Goal: Transaction & Acquisition: Book appointment/travel/reservation

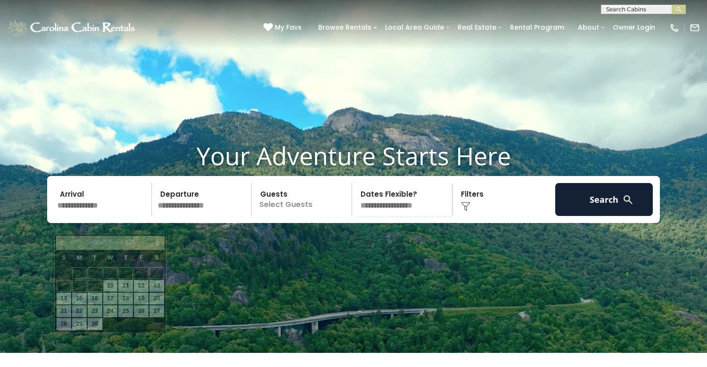
click at [107, 216] on input "text" at bounding box center [103, 199] width 98 height 33
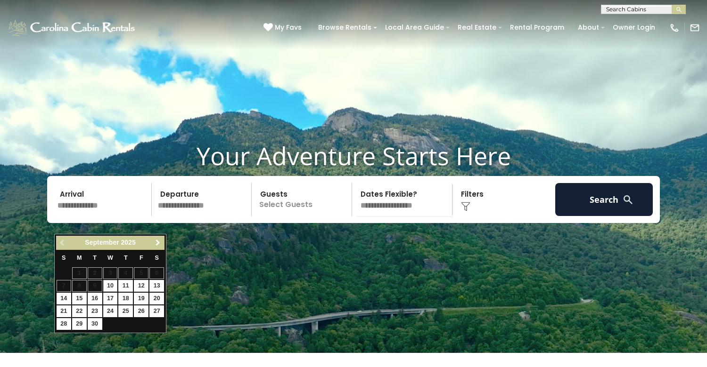
click at [159, 241] on span "Next" at bounding box center [158, 243] width 8 height 8
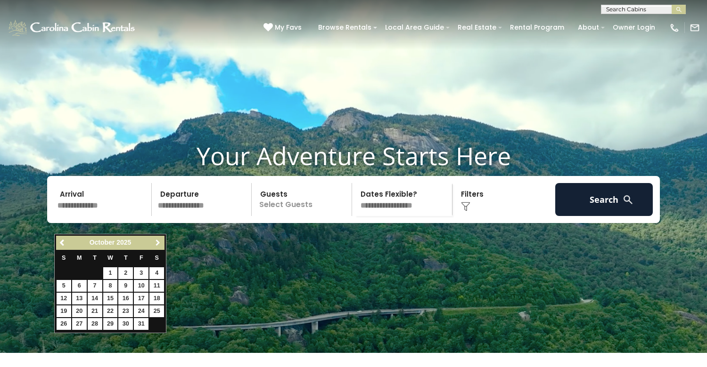
click at [159, 241] on span "Next" at bounding box center [158, 243] width 8 height 8
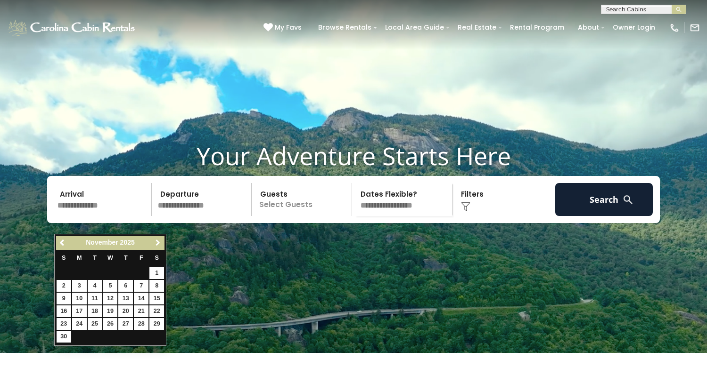
click at [159, 241] on span "Next" at bounding box center [158, 243] width 8 height 8
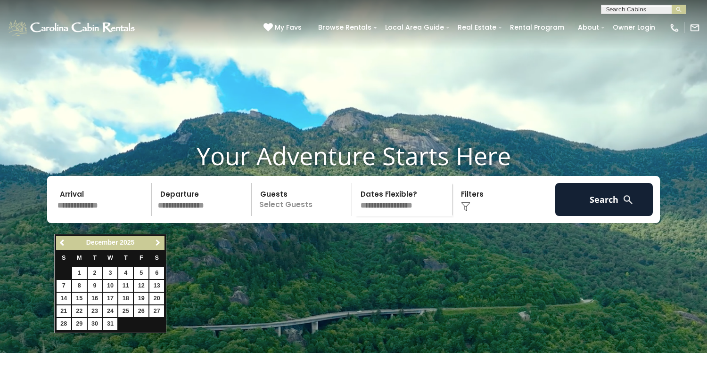
click at [159, 241] on span "Next" at bounding box center [158, 243] width 8 height 8
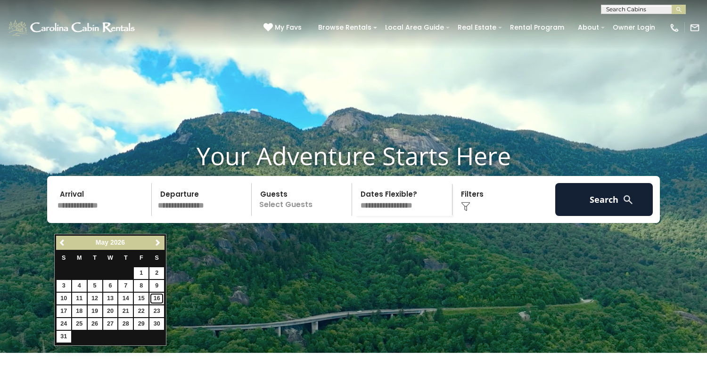
click at [157, 298] on link "16" at bounding box center [156, 299] width 15 height 12
type input "*******"
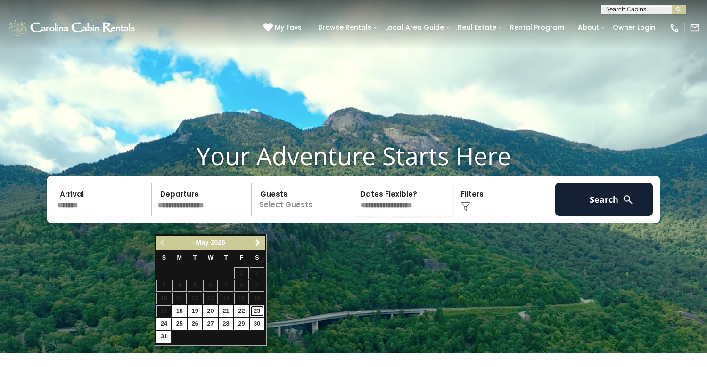
click at [258, 314] on link "23" at bounding box center [257, 312] width 15 height 12
type input "*******"
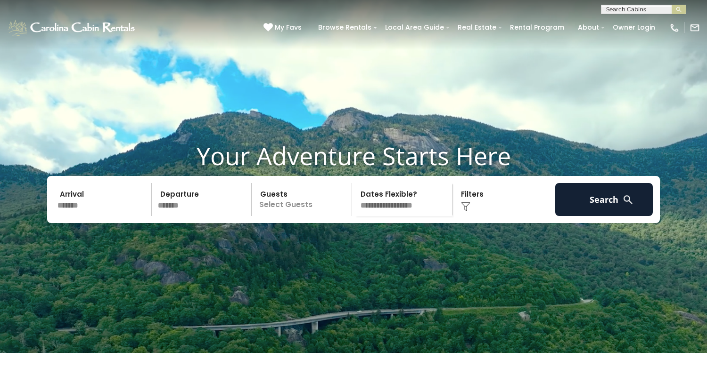
click at [294, 216] on p "Select Guests" at bounding box center [302, 199] width 97 height 33
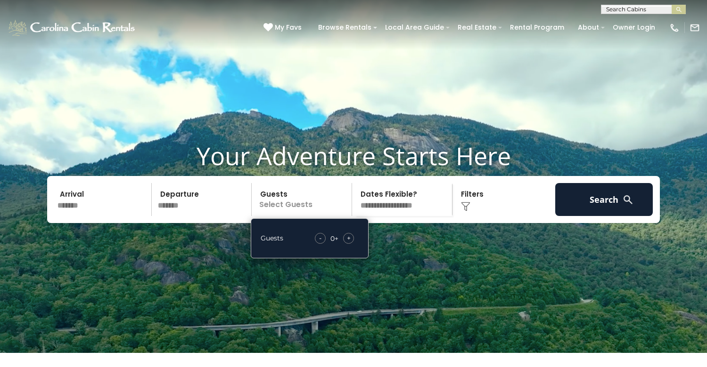
click at [347, 243] on span "+" at bounding box center [349, 238] width 4 height 9
click at [410, 216] on select "**********" at bounding box center [403, 199] width 97 height 33
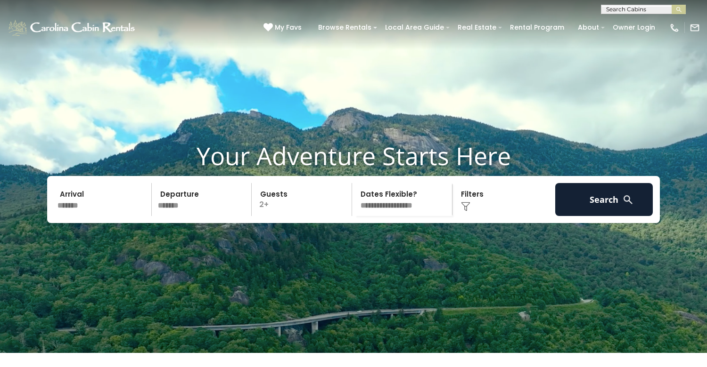
select select "*"
click at [355, 201] on select "**********" at bounding box center [403, 199] width 97 height 33
click at [464, 211] on img at bounding box center [465, 206] width 9 height 9
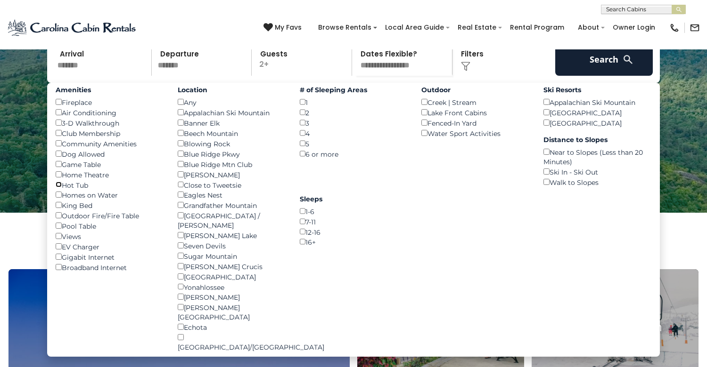
scroll to position [141, 0]
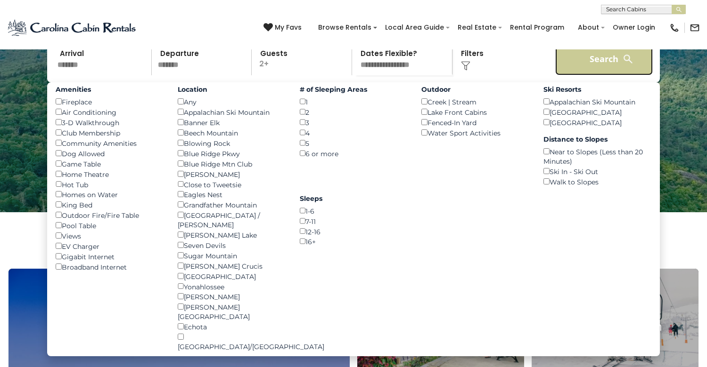
click at [607, 75] on button "Search" at bounding box center [604, 58] width 98 height 33
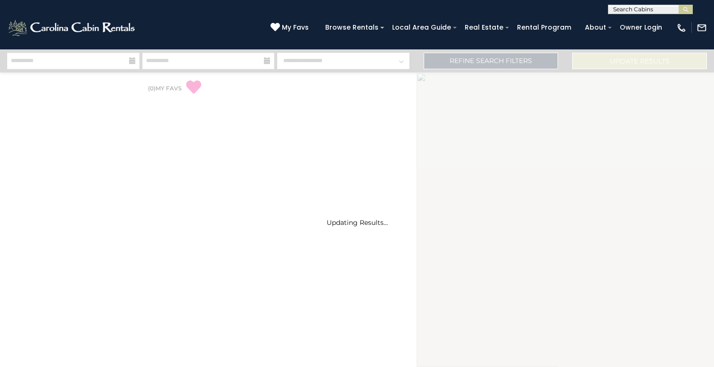
select select "*"
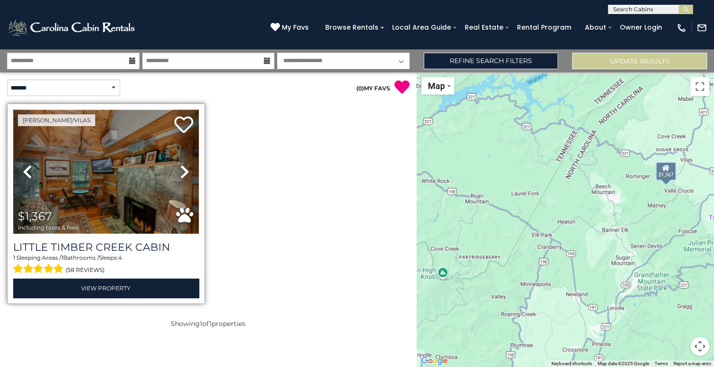
click at [132, 181] on img at bounding box center [106, 172] width 186 height 124
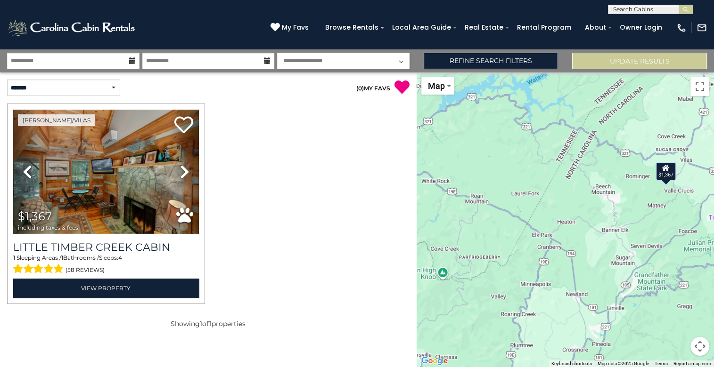
click at [470, 288] on div "$1,367" at bounding box center [564, 220] width 297 height 295
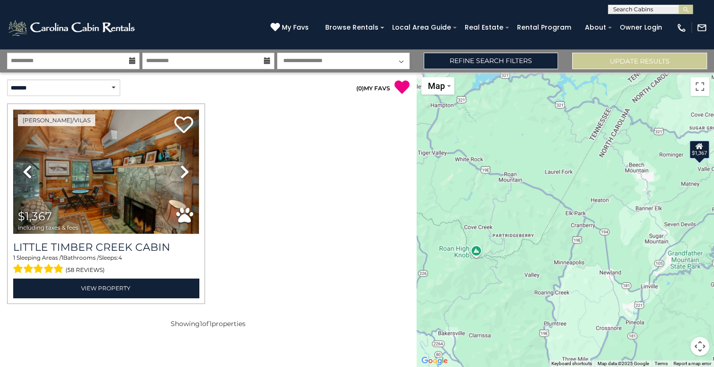
drag, startPoint x: 520, startPoint y: 247, endPoint x: 555, endPoint y: 226, distance: 40.6
click at [555, 226] on div "$1,367" at bounding box center [564, 220] width 297 height 295
click at [530, 254] on div "$1,367" at bounding box center [564, 220] width 297 height 295
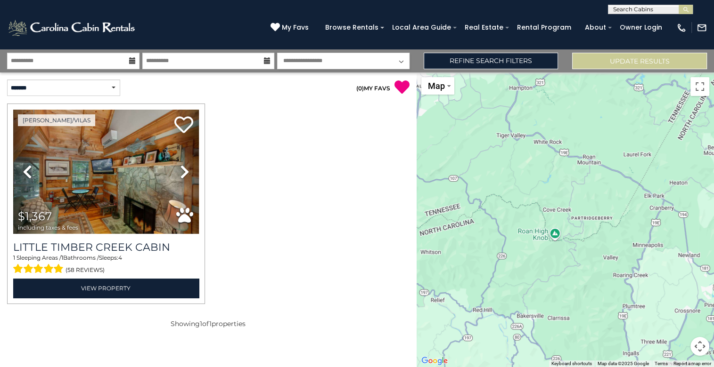
drag, startPoint x: 533, startPoint y: 254, endPoint x: 612, endPoint y: 236, distance: 81.2
click at [612, 236] on div "$1,367" at bounding box center [564, 220] width 297 height 295
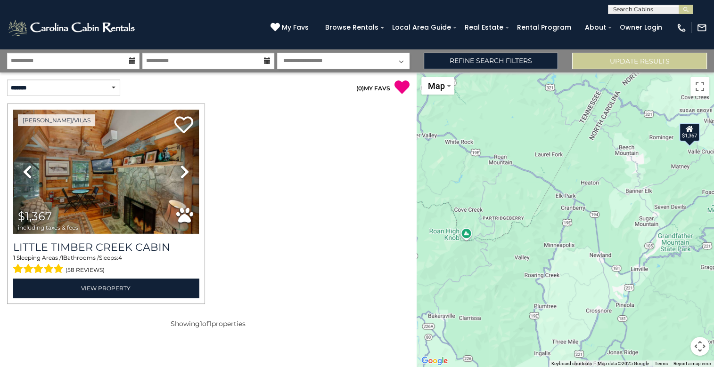
drag, startPoint x: 616, startPoint y: 254, endPoint x: 520, endPoint y: 255, distance: 96.1
click at [520, 255] on div "$1,367" at bounding box center [564, 220] width 297 height 295
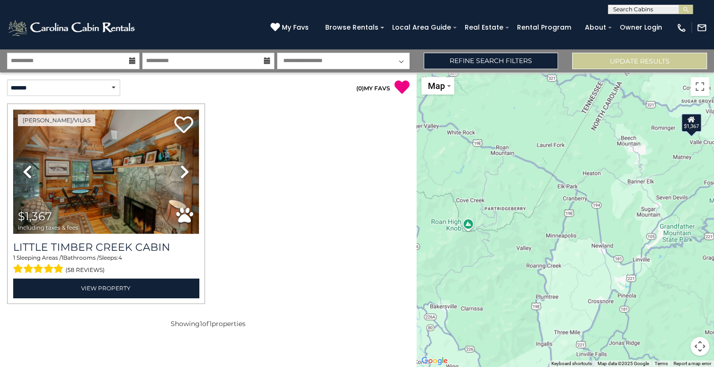
drag, startPoint x: 643, startPoint y: 290, endPoint x: 645, endPoint y: 279, distance: 10.9
click at [645, 279] on div "$1,367" at bounding box center [564, 220] width 297 height 295
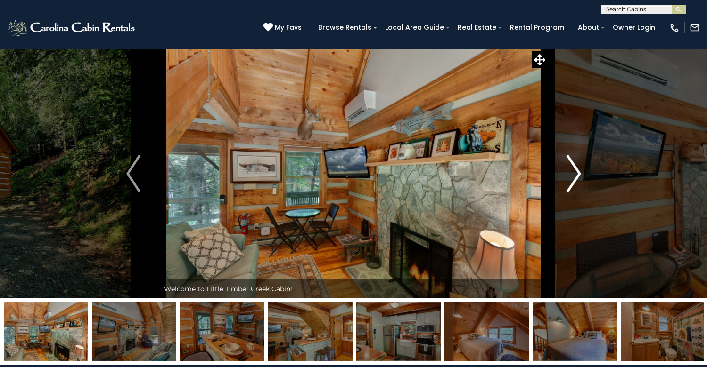
click at [576, 193] on img "Next" at bounding box center [573, 174] width 14 height 38
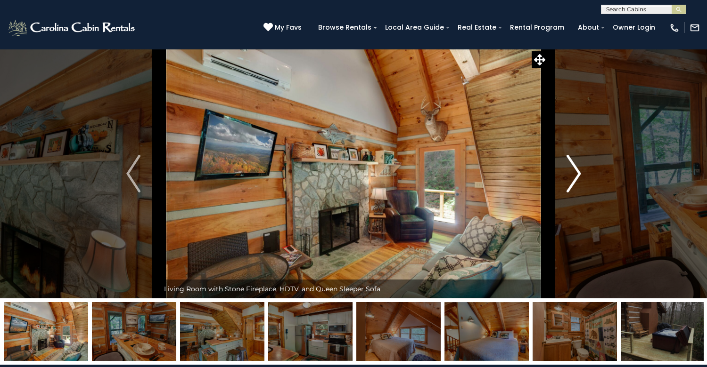
click at [576, 193] on img "Next" at bounding box center [573, 174] width 14 height 38
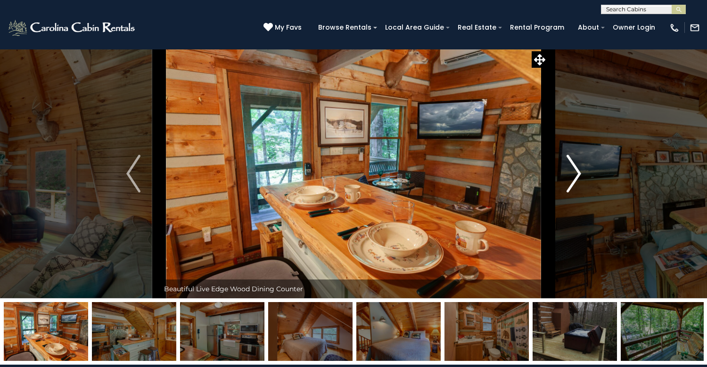
click at [576, 193] on img "Next" at bounding box center [573, 174] width 14 height 38
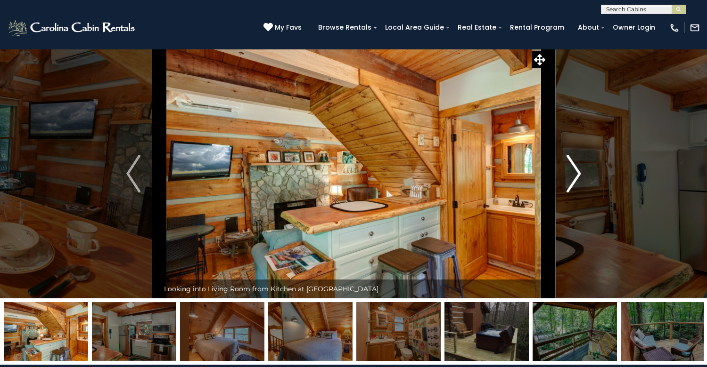
click at [576, 193] on img "Next" at bounding box center [573, 174] width 14 height 38
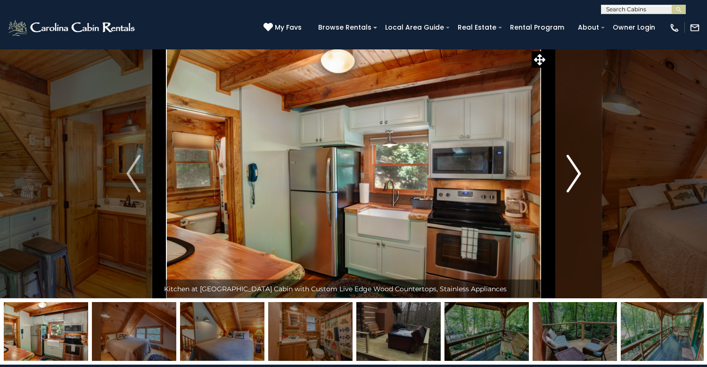
click at [576, 193] on img "Next" at bounding box center [573, 174] width 14 height 38
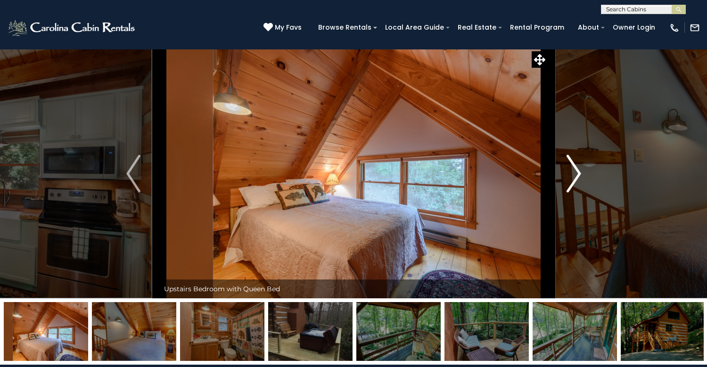
click at [576, 193] on img "Next" at bounding box center [573, 174] width 14 height 38
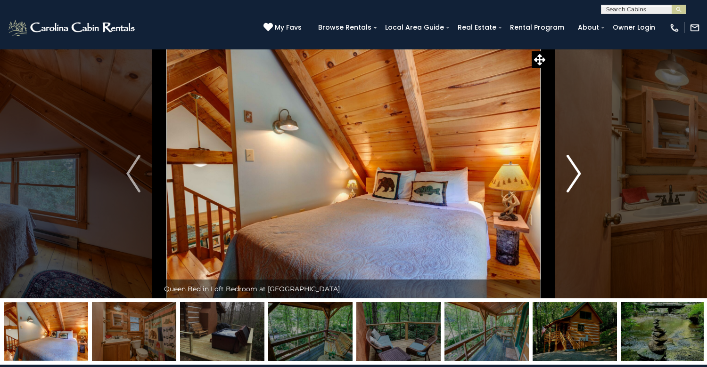
click at [576, 193] on img "Next" at bounding box center [573, 174] width 14 height 38
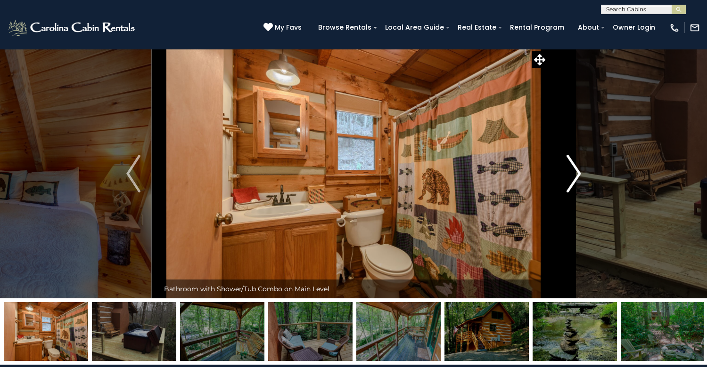
click at [576, 193] on img "Next" at bounding box center [573, 174] width 14 height 38
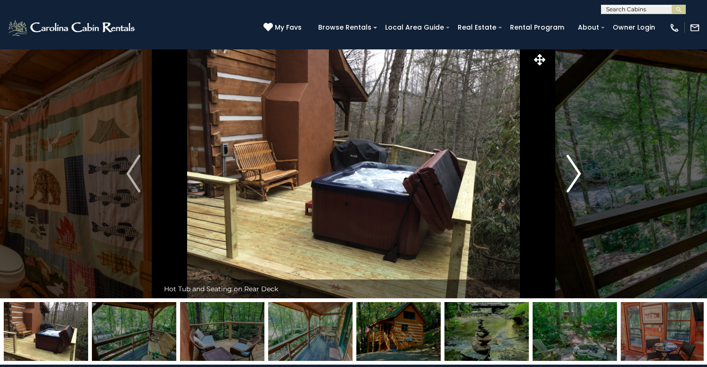
click at [576, 193] on img "Next" at bounding box center [573, 174] width 14 height 38
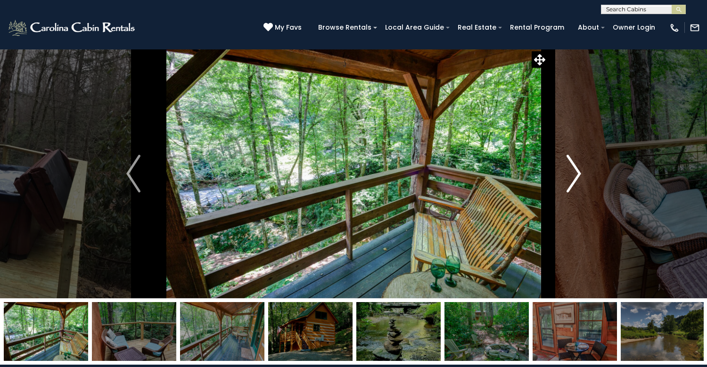
click at [576, 193] on img "Next" at bounding box center [573, 174] width 14 height 38
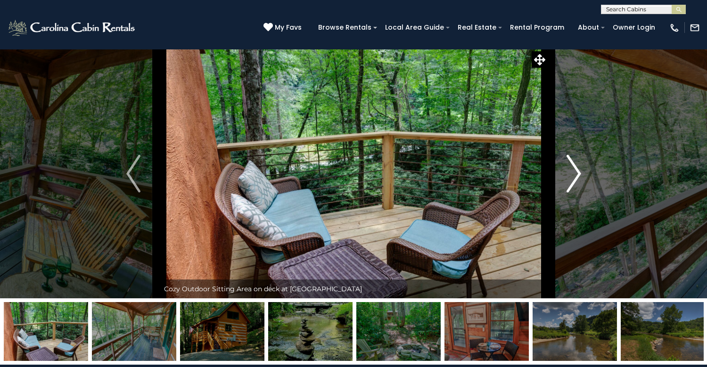
click at [576, 193] on img "Next" at bounding box center [573, 174] width 14 height 38
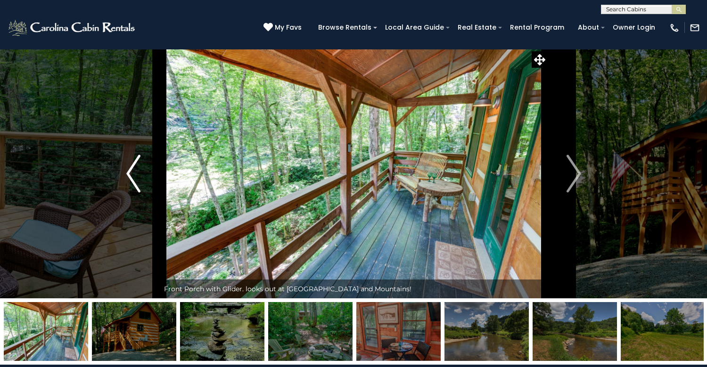
click at [133, 193] on img "Previous" at bounding box center [133, 174] width 14 height 38
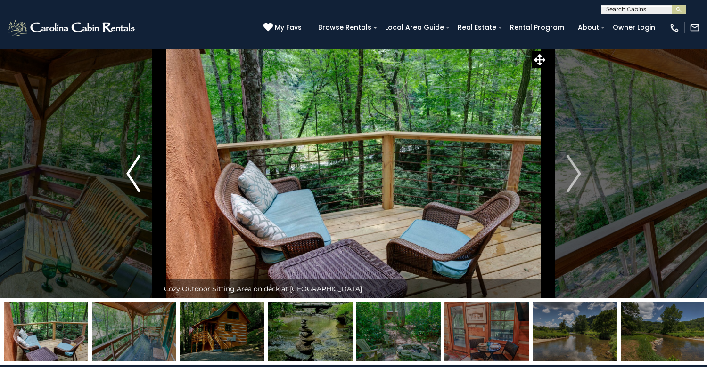
click at [133, 193] on img "Previous" at bounding box center [133, 174] width 14 height 38
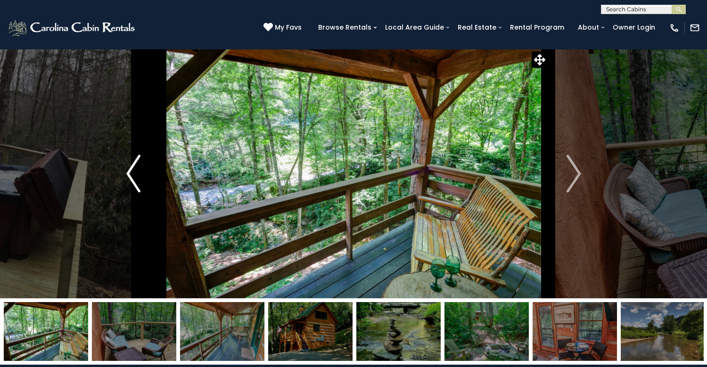
click at [133, 193] on img "Previous" at bounding box center [133, 174] width 14 height 38
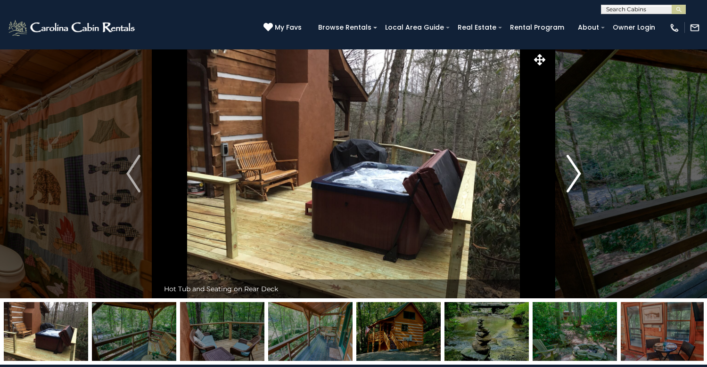
click at [572, 193] on img "Next" at bounding box center [573, 174] width 14 height 38
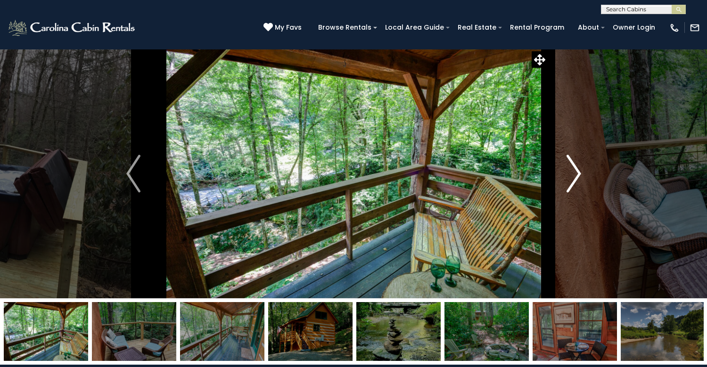
click at [572, 193] on img "Next" at bounding box center [573, 174] width 14 height 38
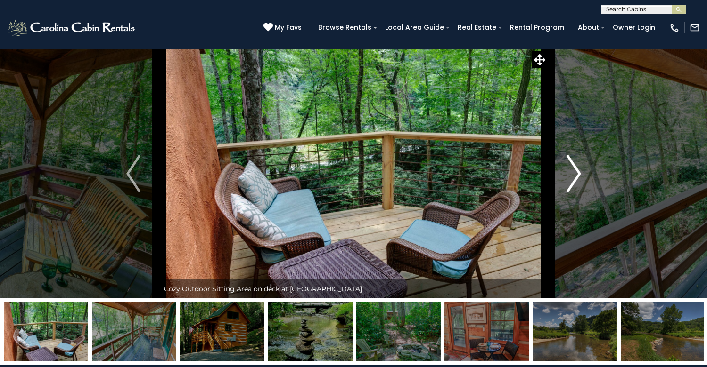
click at [572, 193] on img "Next" at bounding box center [573, 174] width 14 height 38
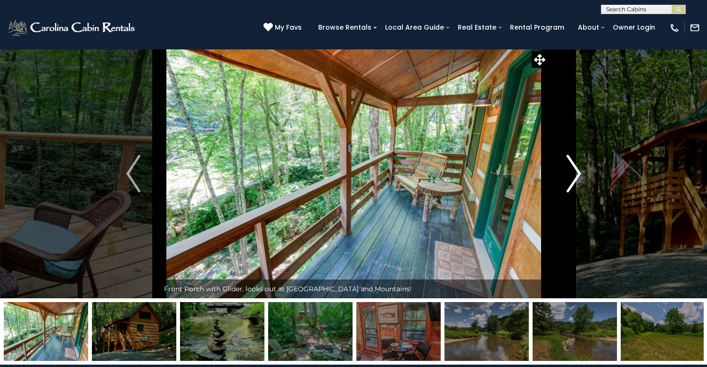
click at [572, 193] on img "Next" at bounding box center [573, 174] width 14 height 38
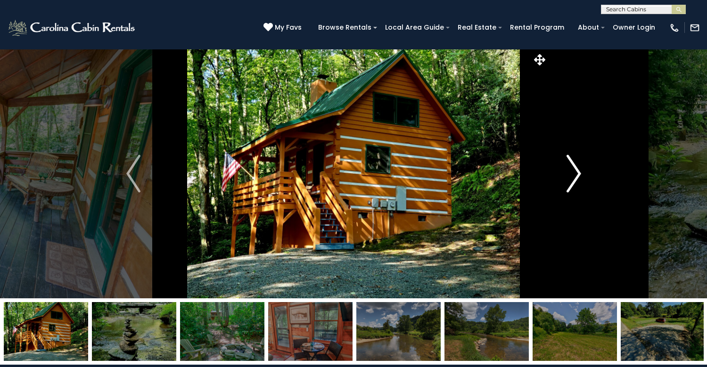
click at [572, 193] on img "Next" at bounding box center [573, 174] width 14 height 38
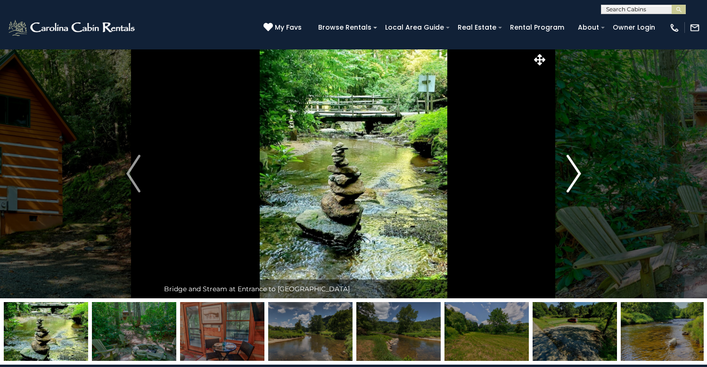
click at [572, 193] on img "Next" at bounding box center [573, 174] width 14 height 38
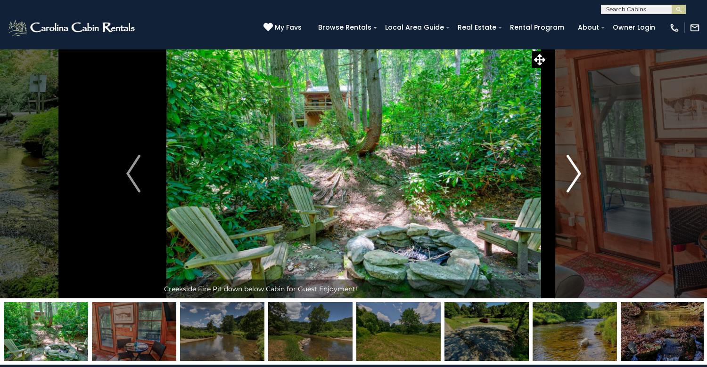
click at [572, 193] on img "Next" at bounding box center [573, 174] width 14 height 38
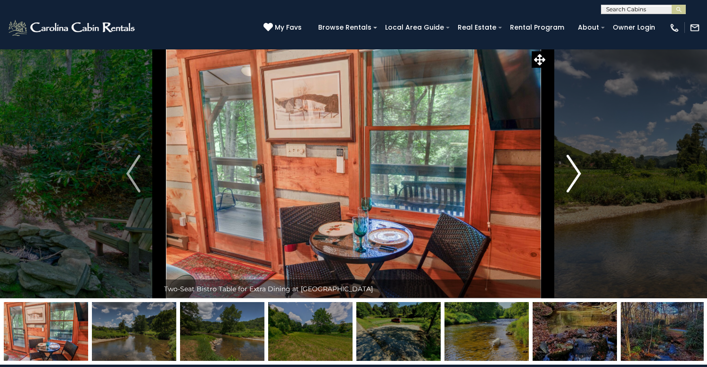
click at [572, 193] on img "Next" at bounding box center [573, 174] width 14 height 38
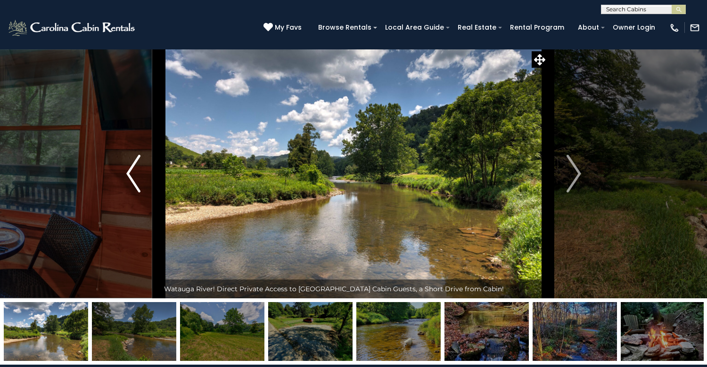
click at [132, 193] on img "Previous" at bounding box center [133, 174] width 14 height 38
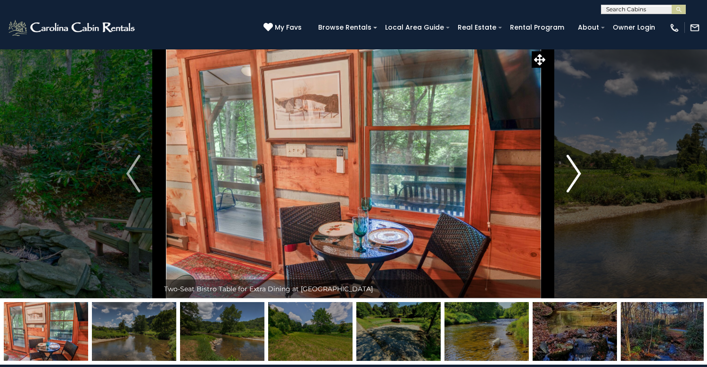
click at [575, 193] on img "Next" at bounding box center [573, 174] width 14 height 38
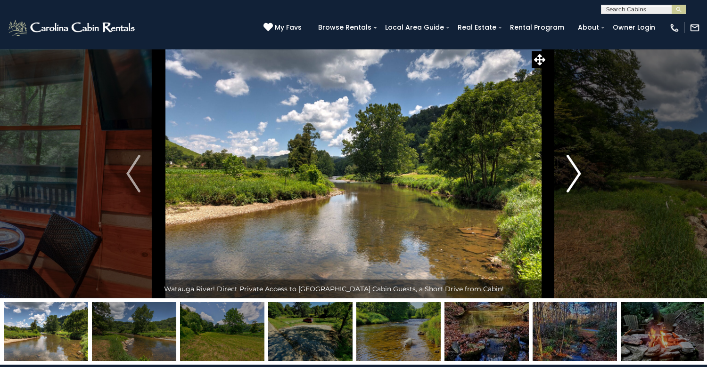
click at [575, 193] on img "Next" at bounding box center [573, 174] width 14 height 38
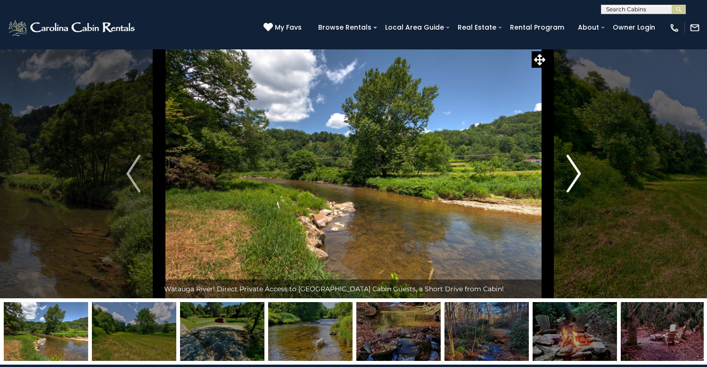
click at [575, 193] on img "Next" at bounding box center [573, 174] width 14 height 38
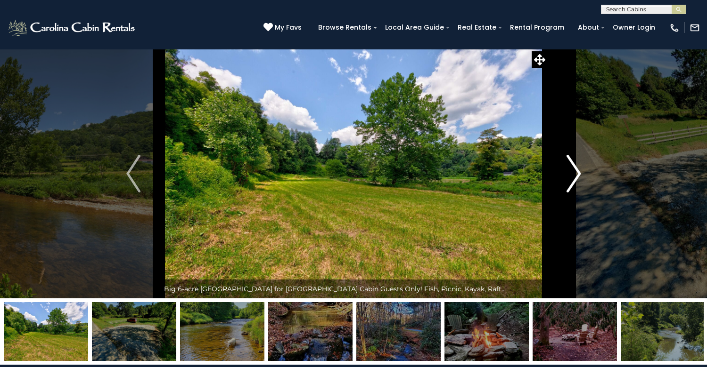
click at [575, 193] on img "Next" at bounding box center [573, 174] width 14 height 38
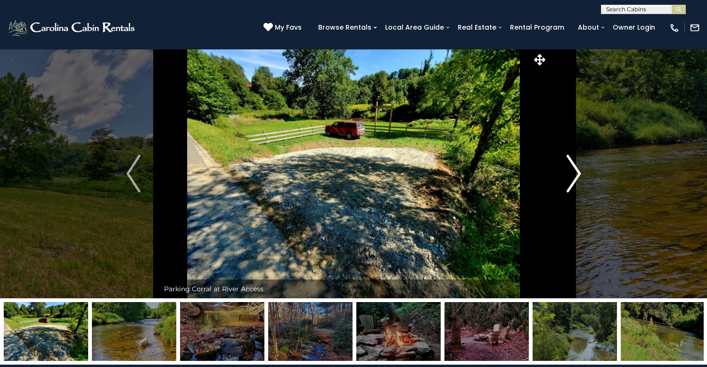
click at [575, 193] on img "Next" at bounding box center [573, 174] width 14 height 38
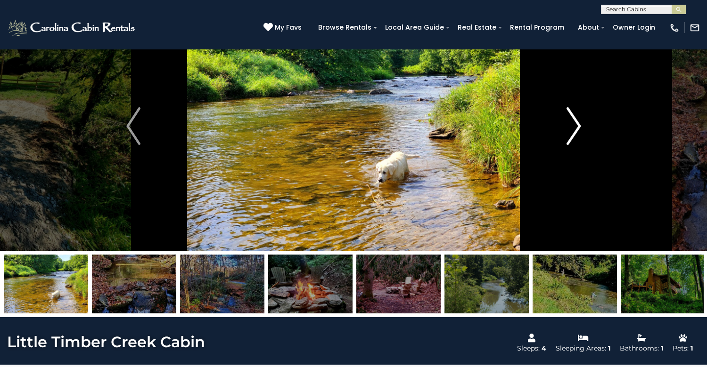
scroll to position [47, 0]
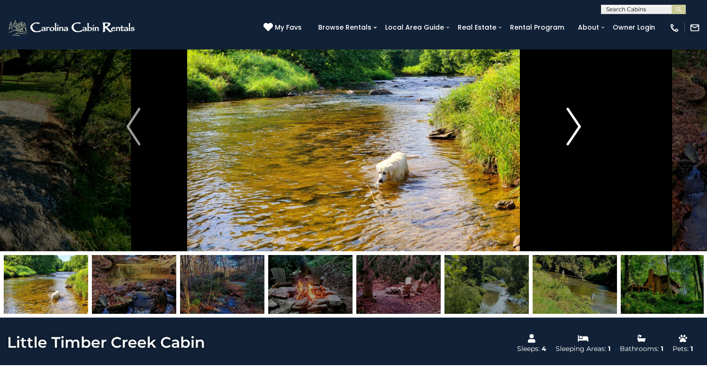
click at [571, 146] on img "Next" at bounding box center [573, 127] width 14 height 38
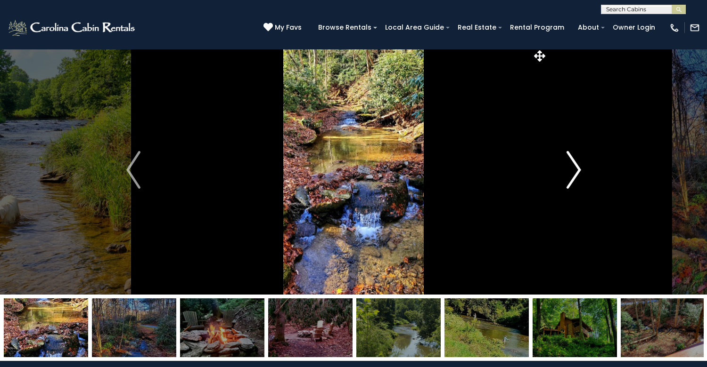
click at [575, 189] on img "Next" at bounding box center [573, 170] width 14 height 38
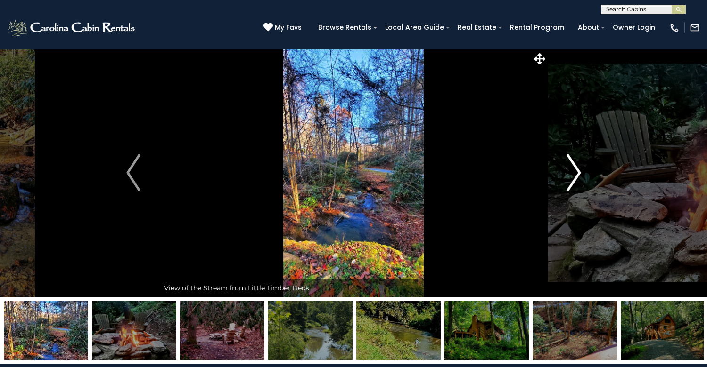
scroll to position [0, 0]
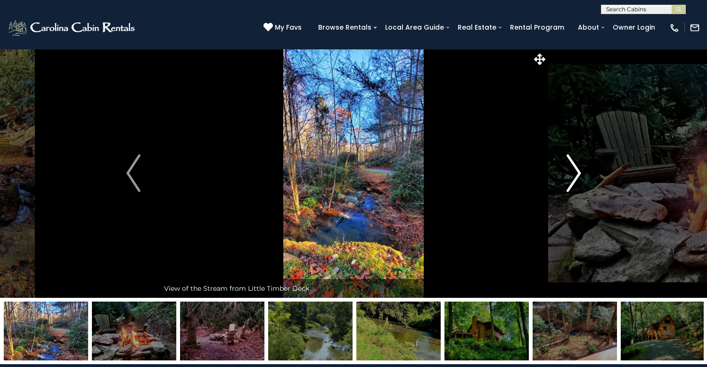
click at [573, 192] on img "Next" at bounding box center [573, 173] width 14 height 38
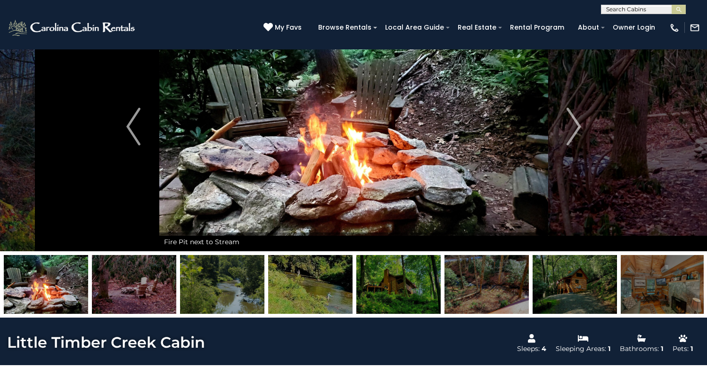
scroll to position [47, 0]
click at [127, 146] on img "Previous" at bounding box center [133, 127] width 14 height 38
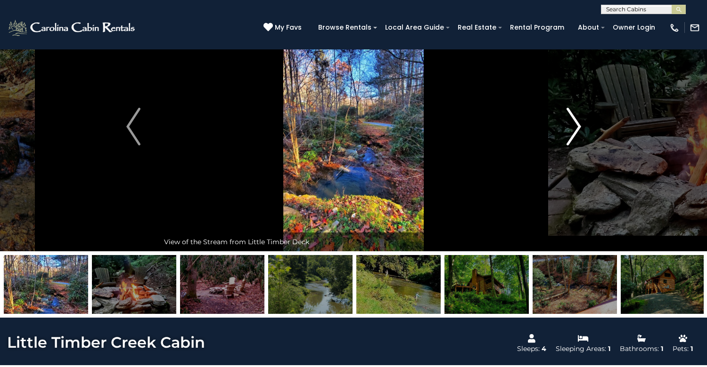
click at [575, 146] on img "Next" at bounding box center [573, 127] width 14 height 38
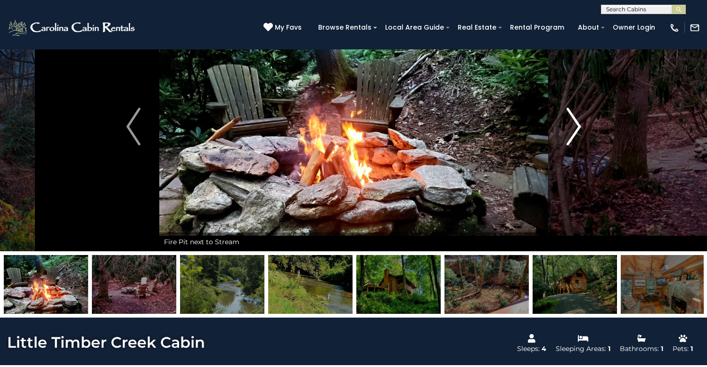
click at [575, 146] on img "Next" at bounding box center [573, 127] width 14 height 38
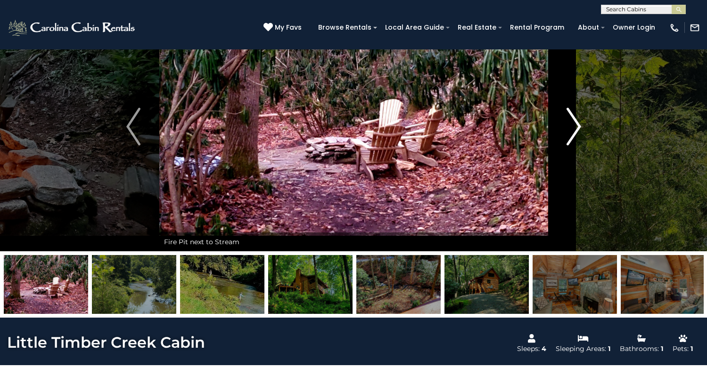
click at [575, 146] on img "Next" at bounding box center [573, 127] width 14 height 38
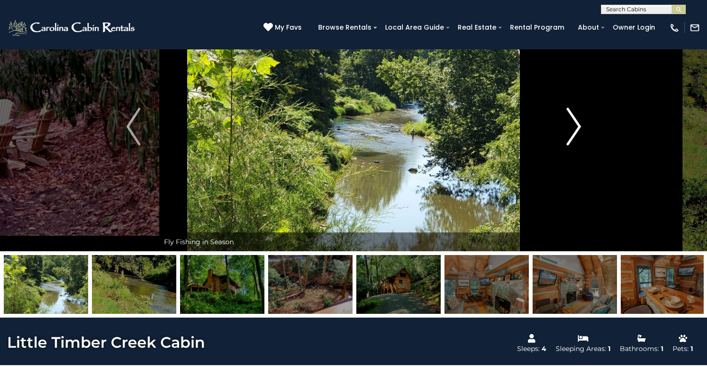
click at [575, 146] on img "Next" at bounding box center [573, 127] width 14 height 38
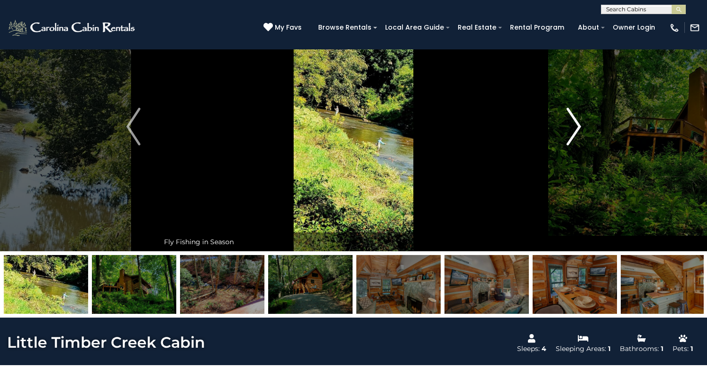
click at [575, 146] on img "Next" at bounding box center [573, 127] width 14 height 38
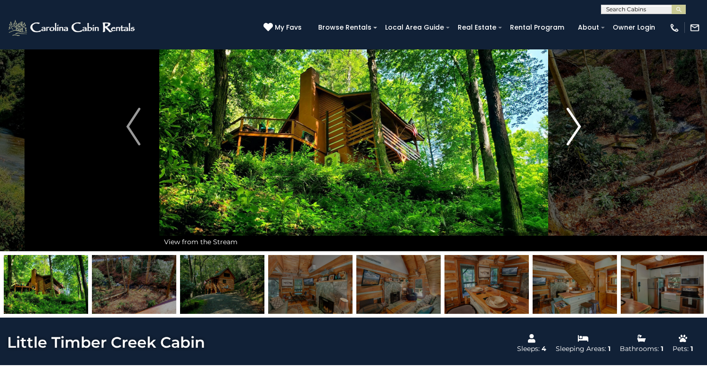
click at [575, 146] on img "Next" at bounding box center [573, 127] width 14 height 38
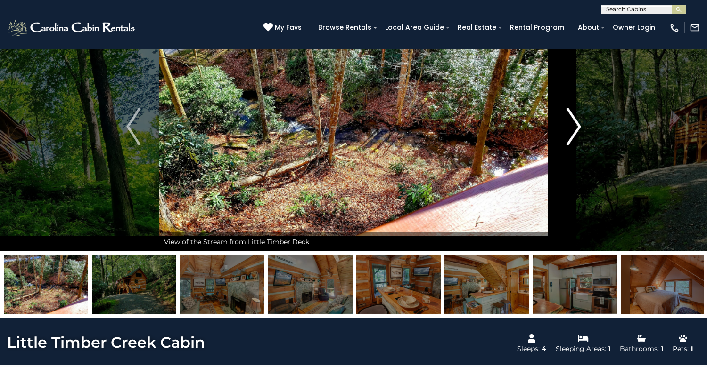
click at [575, 146] on img "Next" at bounding box center [573, 127] width 14 height 38
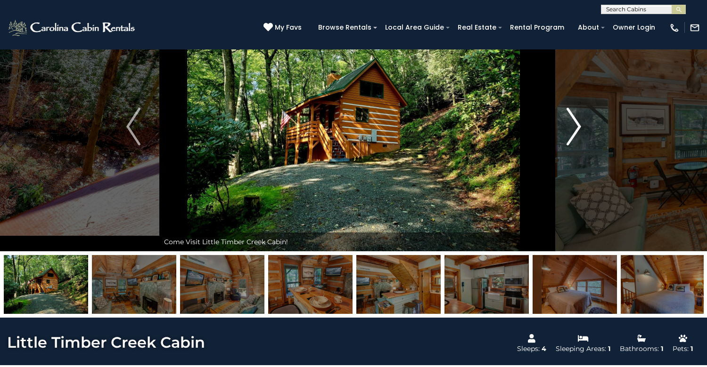
click at [575, 146] on img "Next" at bounding box center [573, 127] width 14 height 38
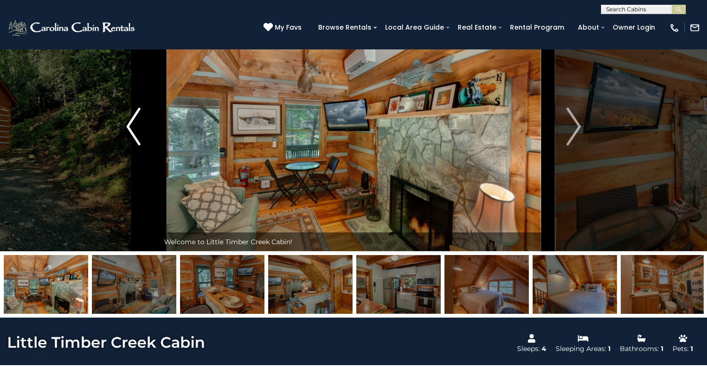
click at [129, 146] on img "Previous" at bounding box center [133, 127] width 14 height 38
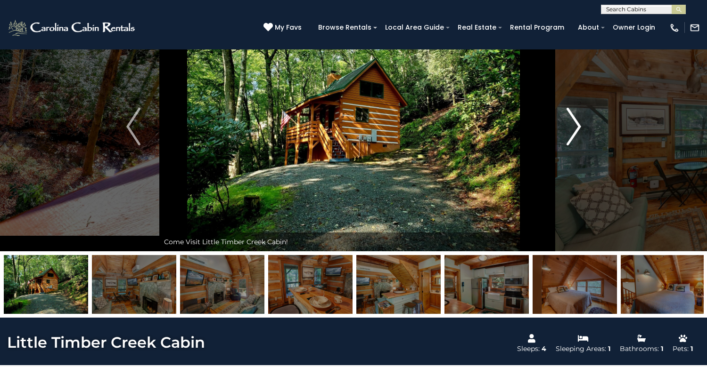
click at [570, 146] on img "Next" at bounding box center [573, 127] width 14 height 38
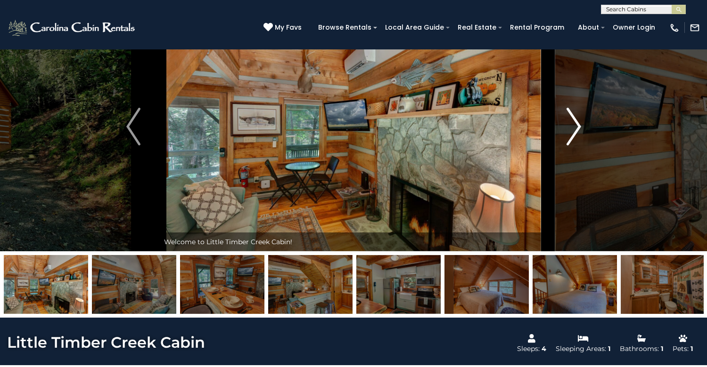
click at [570, 146] on img "Next" at bounding box center [573, 127] width 14 height 38
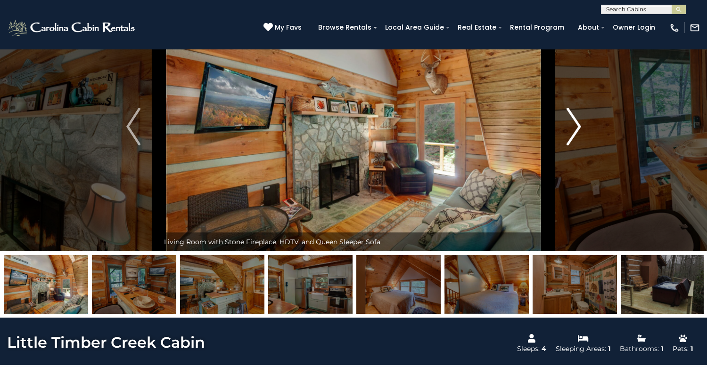
click at [570, 146] on img "Next" at bounding box center [573, 127] width 14 height 38
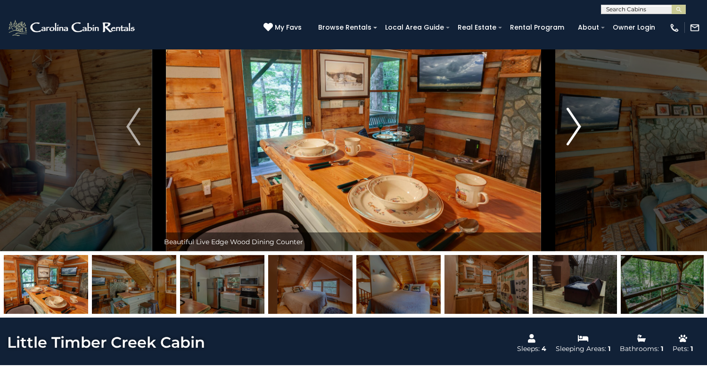
click at [570, 146] on img "Next" at bounding box center [573, 127] width 14 height 38
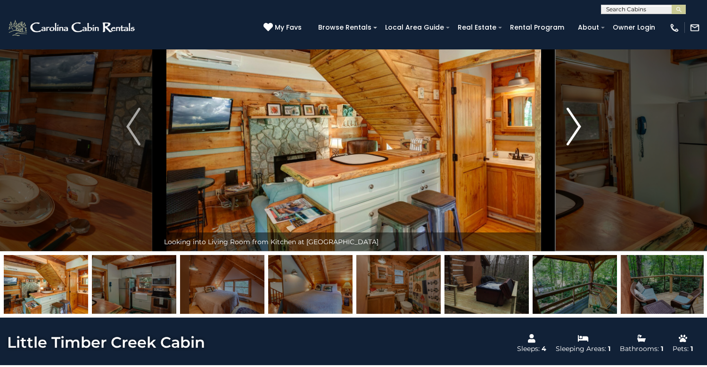
click at [570, 146] on img "Next" at bounding box center [573, 127] width 14 height 38
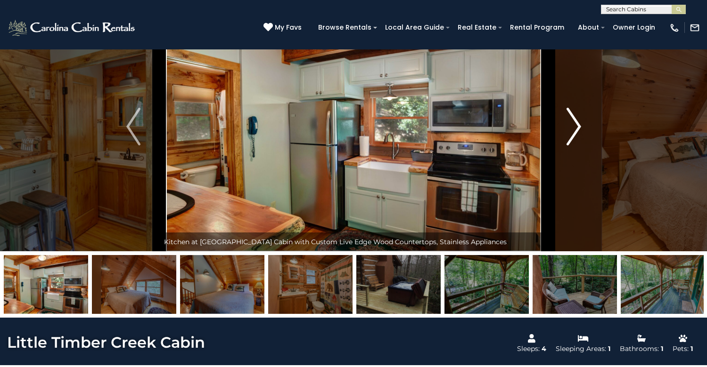
click at [570, 146] on img "Next" at bounding box center [573, 127] width 14 height 38
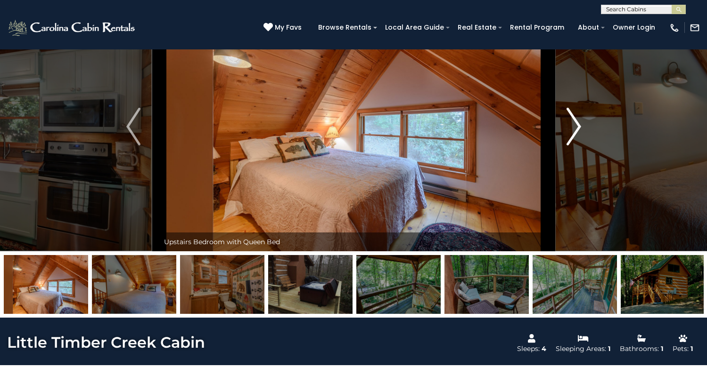
click at [570, 146] on img "Next" at bounding box center [573, 127] width 14 height 38
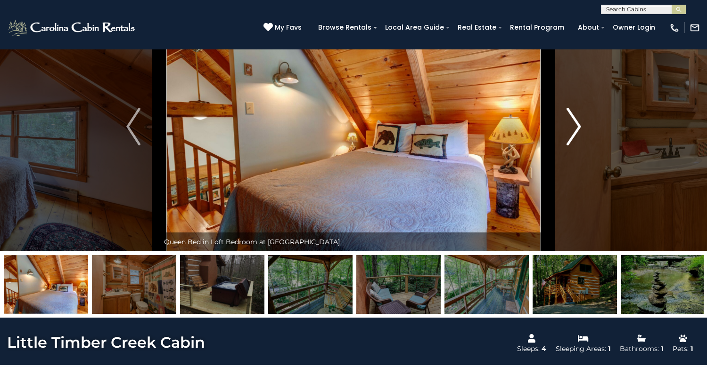
click at [570, 146] on img "Next" at bounding box center [573, 127] width 14 height 38
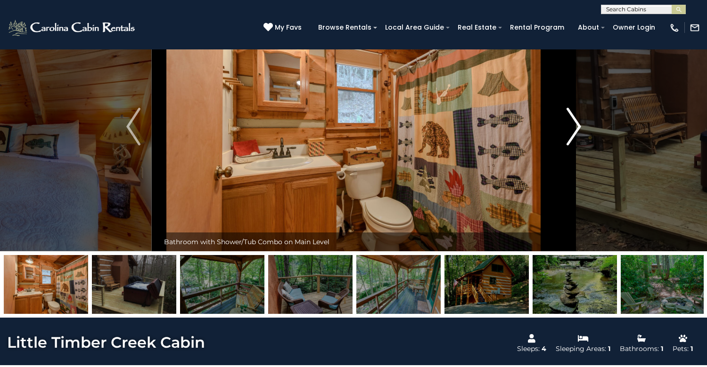
click at [570, 146] on img "Next" at bounding box center [573, 127] width 14 height 38
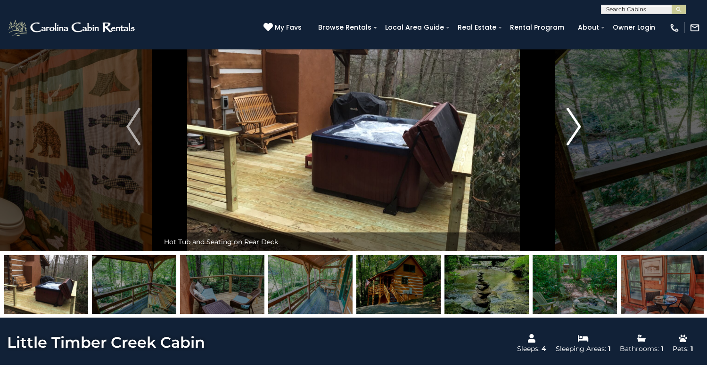
click at [570, 146] on img "Next" at bounding box center [573, 127] width 14 height 38
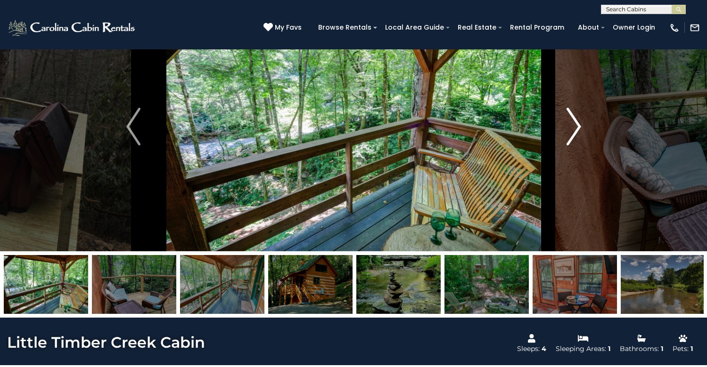
click at [570, 146] on img "Next" at bounding box center [573, 127] width 14 height 38
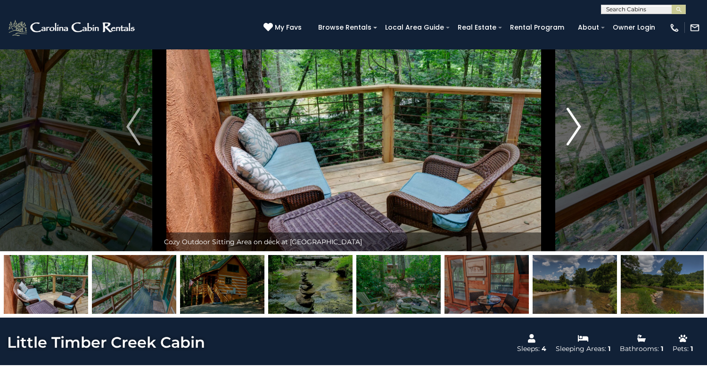
click at [570, 146] on img "Next" at bounding box center [573, 127] width 14 height 38
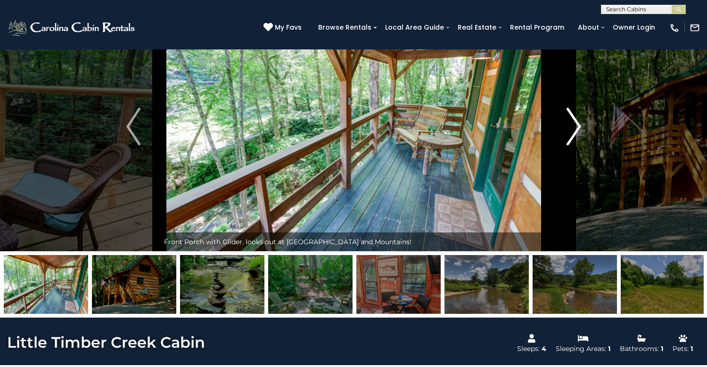
click at [570, 146] on img "Next" at bounding box center [573, 127] width 14 height 38
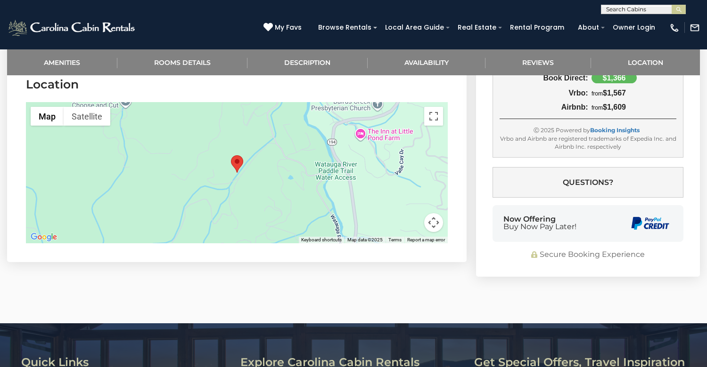
scroll to position [1929, 0]
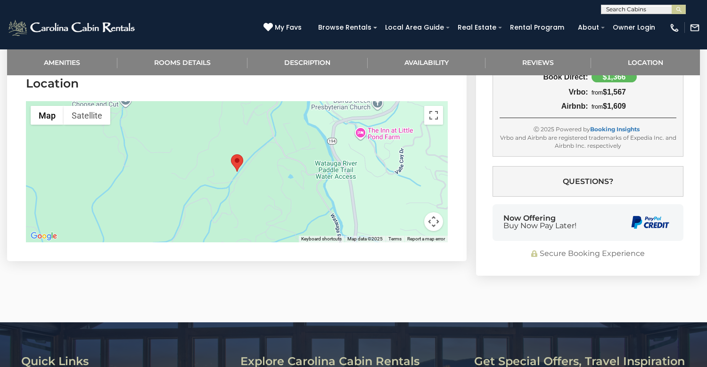
click at [282, 233] on div at bounding box center [237, 171] width 422 height 141
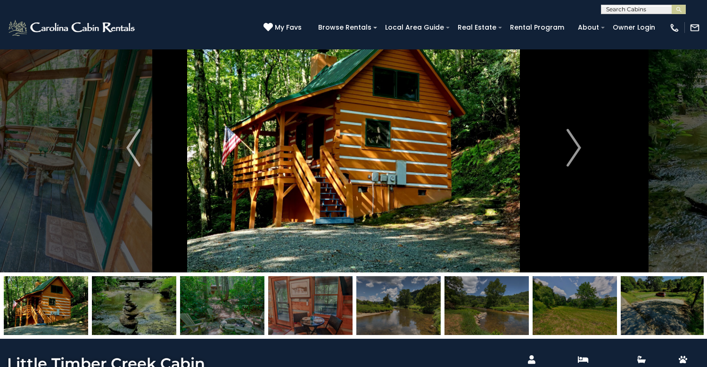
scroll to position [0, 0]
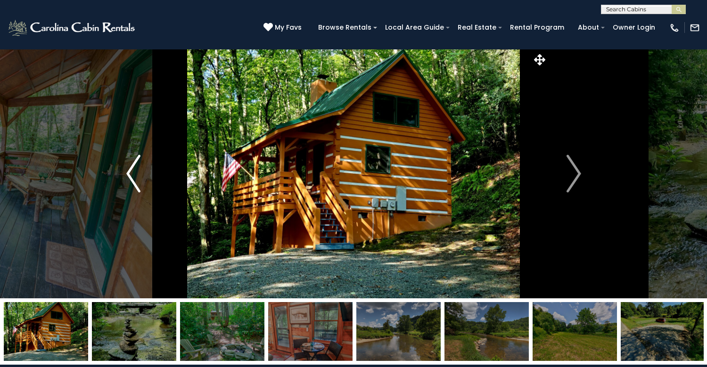
click at [132, 193] on img "Previous" at bounding box center [133, 174] width 14 height 38
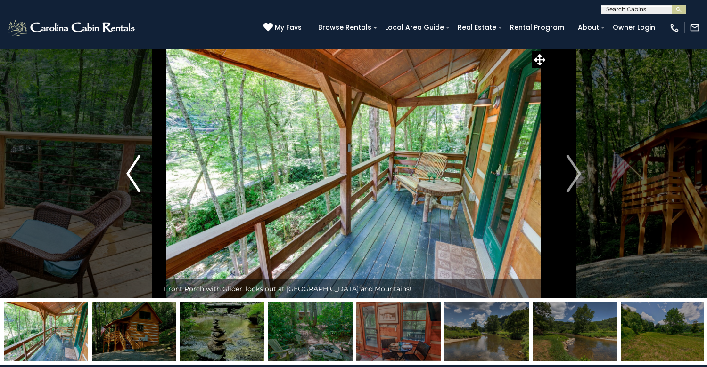
click at [132, 193] on img "Previous" at bounding box center [133, 174] width 14 height 38
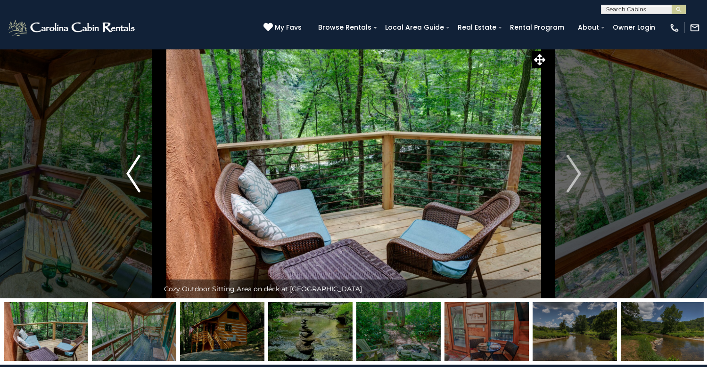
click at [132, 193] on img "Previous" at bounding box center [133, 174] width 14 height 38
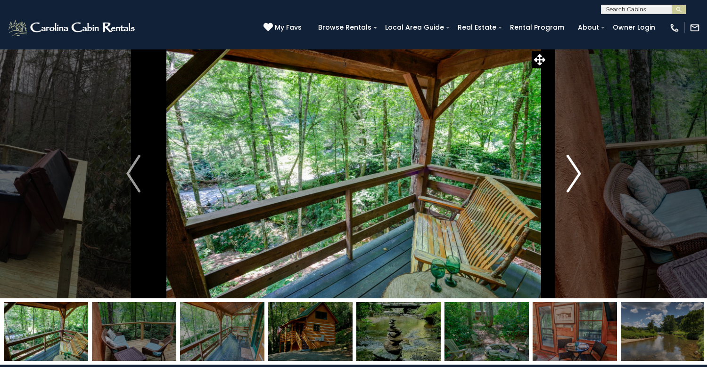
click at [581, 209] on button "Next" at bounding box center [573, 174] width 51 height 250
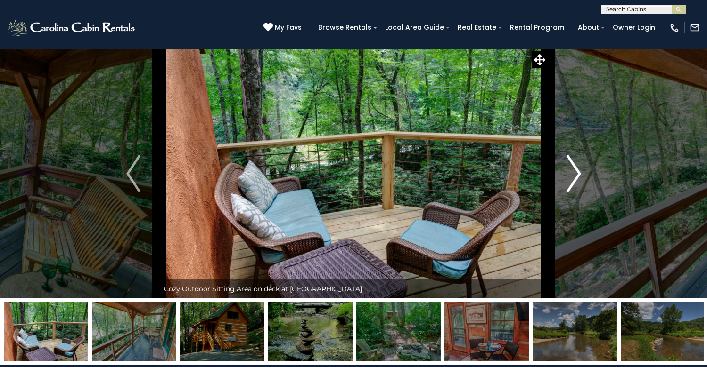
click at [581, 209] on button "Next" at bounding box center [573, 174] width 51 height 250
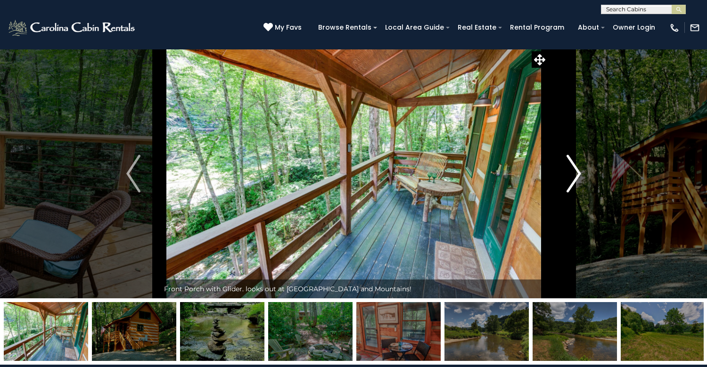
click at [581, 209] on button "Next" at bounding box center [573, 174] width 51 height 250
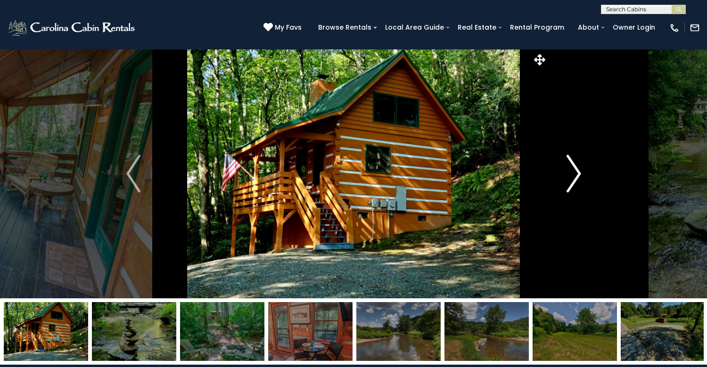
click at [581, 209] on button "Next" at bounding box center [573, 174] width 51 height 250
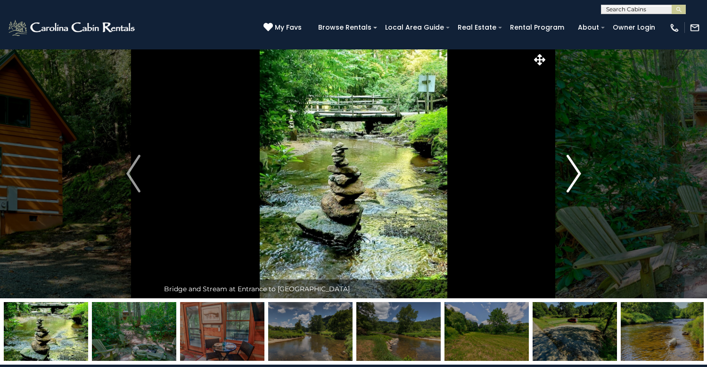
click at [581, 209] on button "Next" at bounding box center [573, 174] width 51 height 250
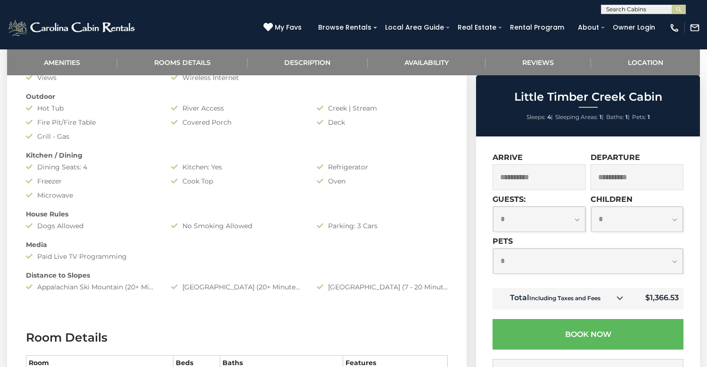
scroll to position [470, 0]
click at [674, 260] on select "**********" at bounding box center [588, 261] width 190 height 25
select select "*"
click at [493, 249] on select "**********" at bounding box center [588, 261] width 190 height 25
